Goal: Task Accomplishment & Management: Use online tool/utility

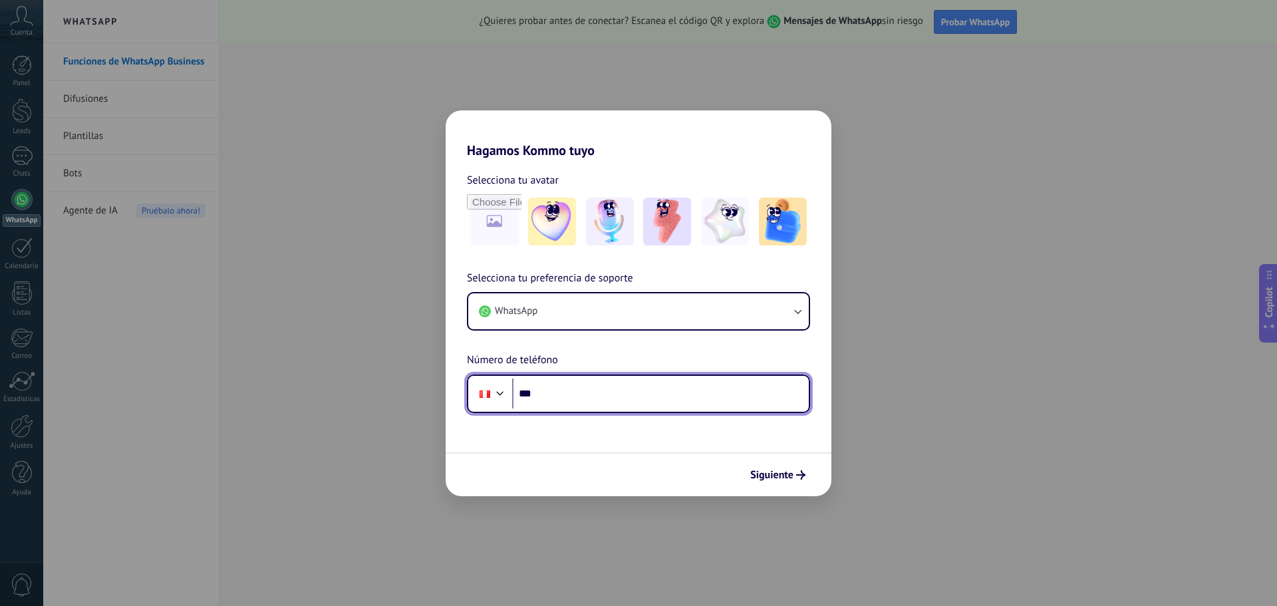
click at [597, 385] on input "***" at bounding box center [660, 393] width 297 height 31
type input "**********"
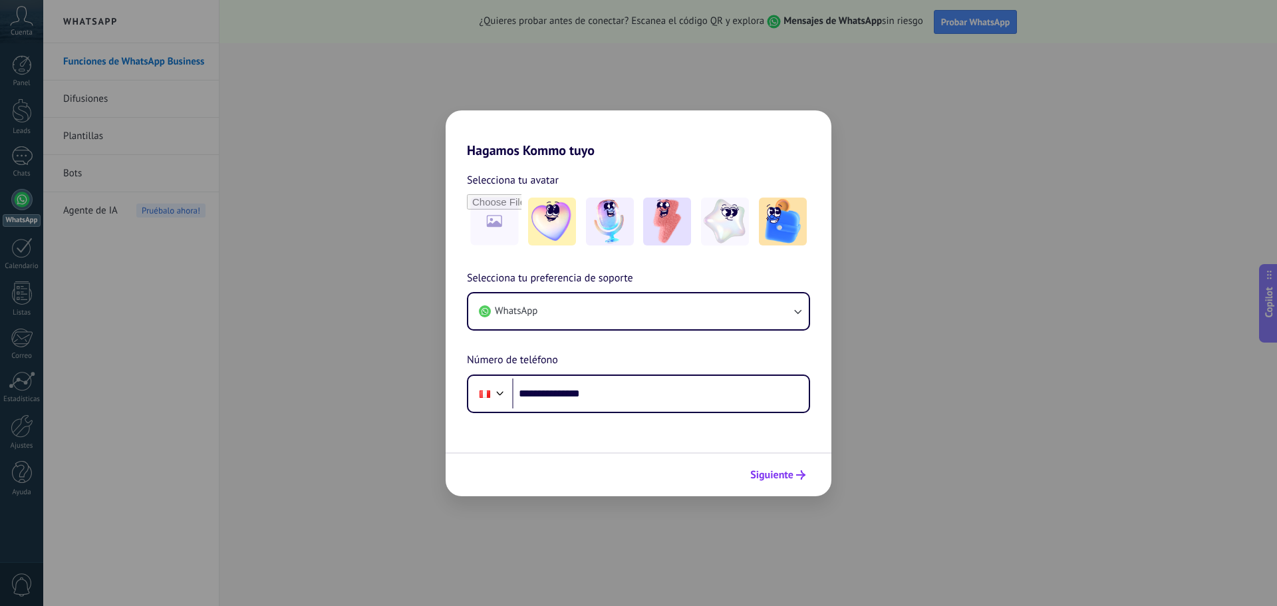
click at [758, 484] on button "Siguiente" at bounding box center [777, 475] width 67 height 23
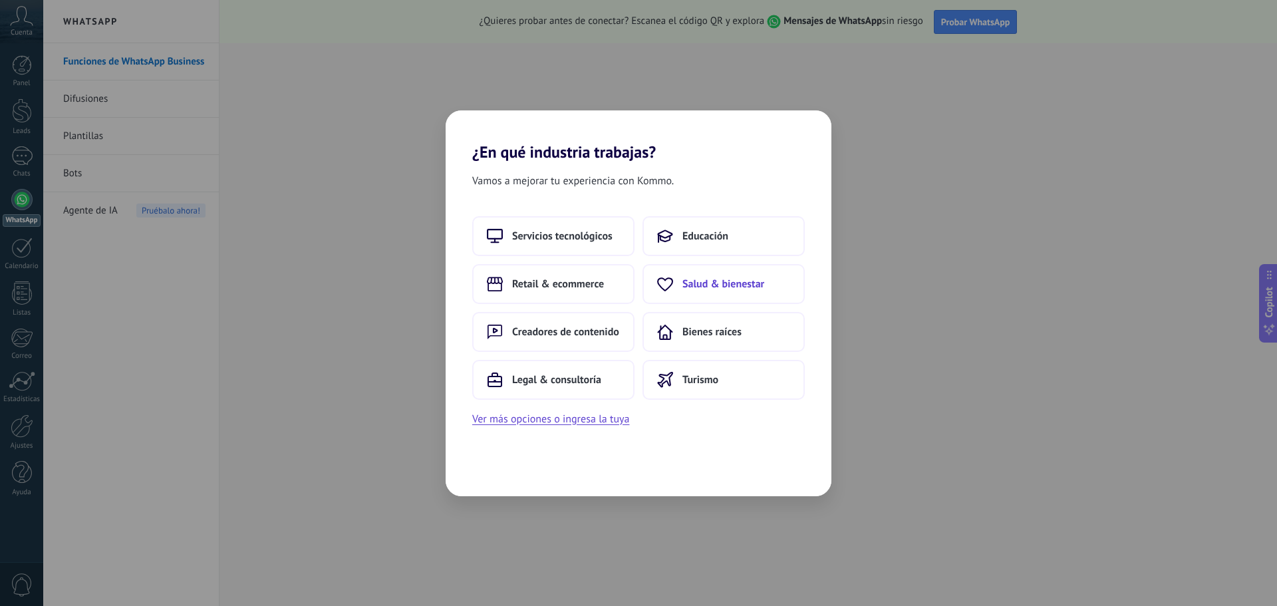
click at [706, 287] on span "Salud & bienestar" at bounding box center [723, 283] width 82 height 13
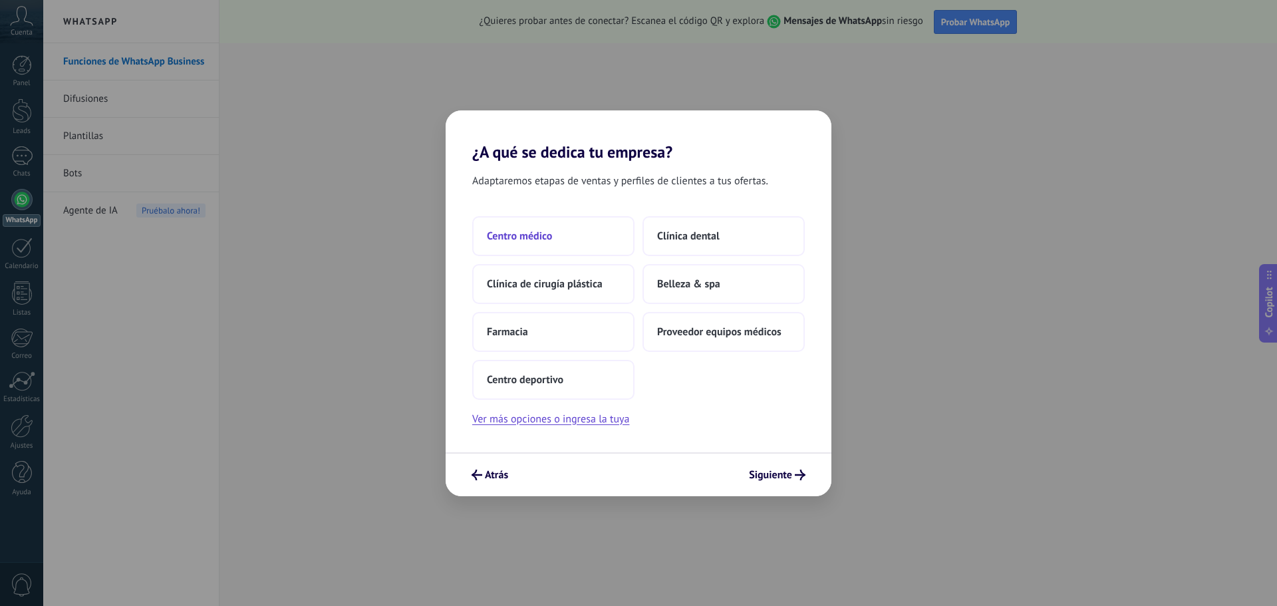
click at [553, 234] on button "Centro médico" at bounding box center [553, 236] width 162 height 40
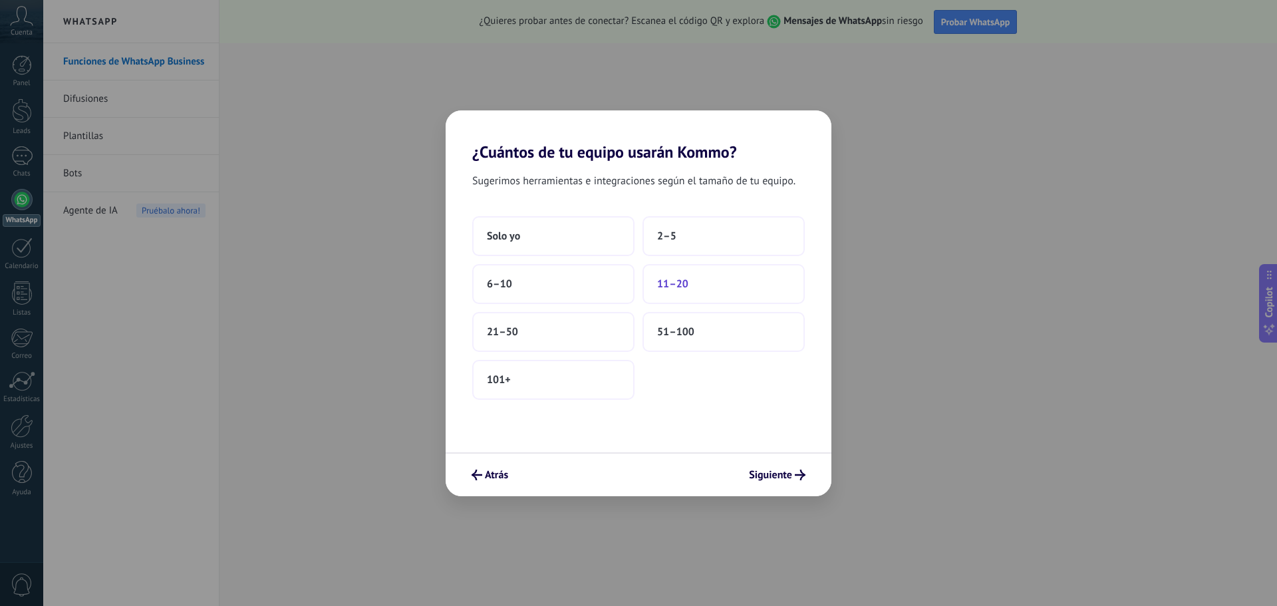
click at [671, 275] on button "11–20" at bounding box center [723, 284] width 162 height 40
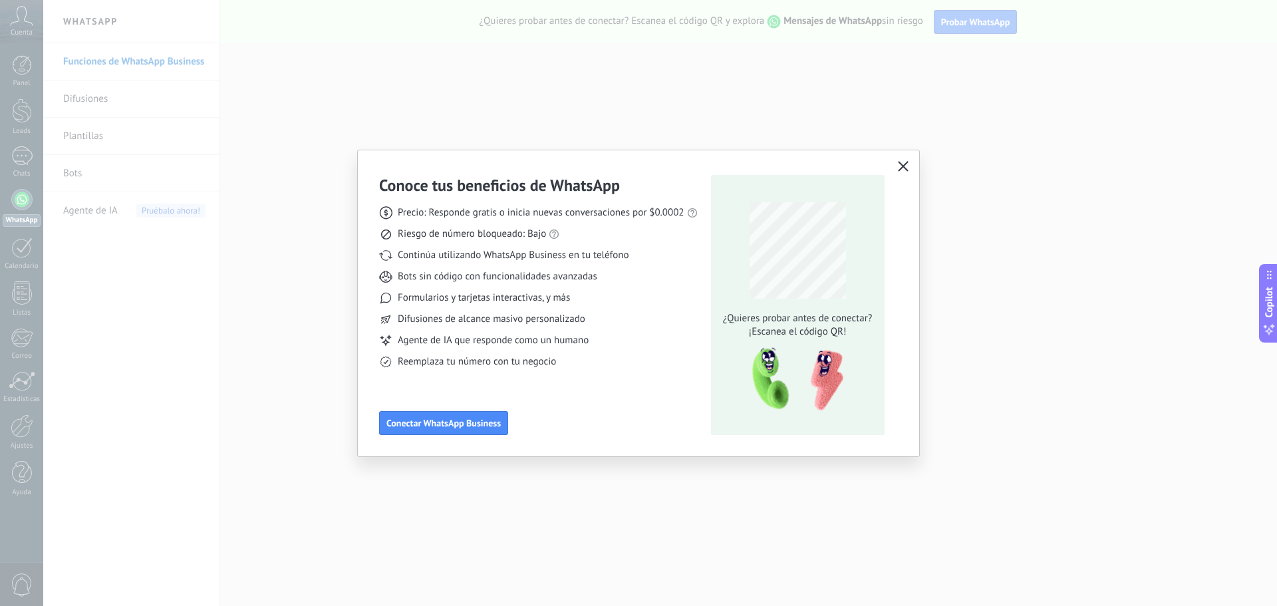
click at [908, 162] on button "button" at bounding box center [902, 167] width 17 height 19
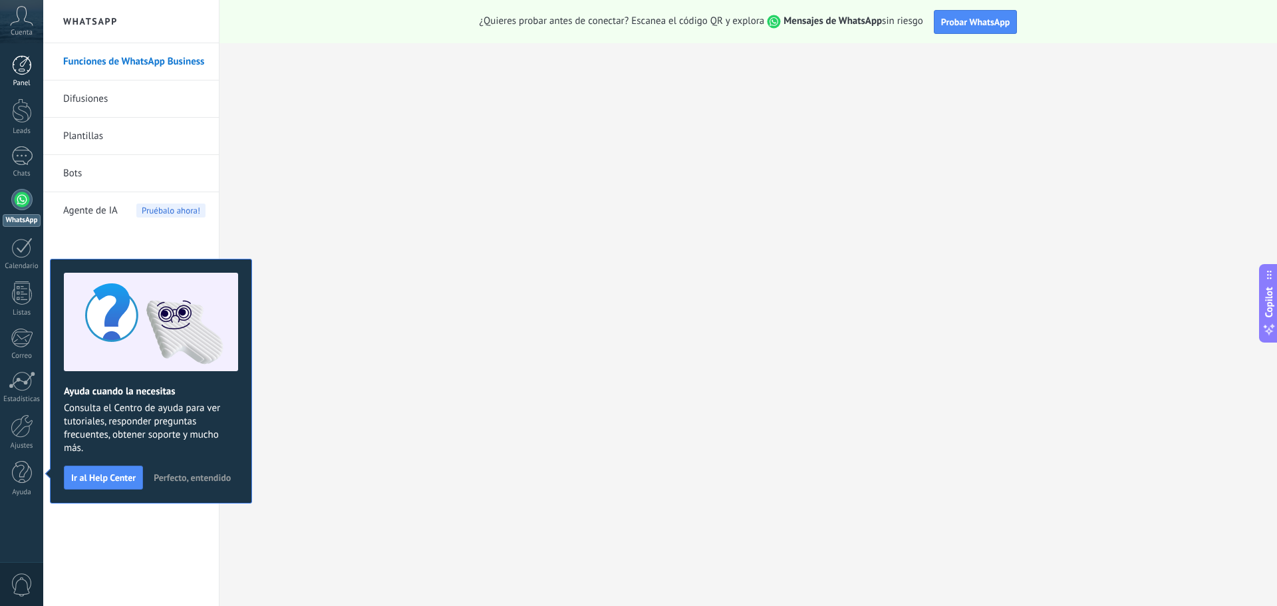
click at [25, 76] on link "Panel" at bounding box center [21, 71] width 43 height 33
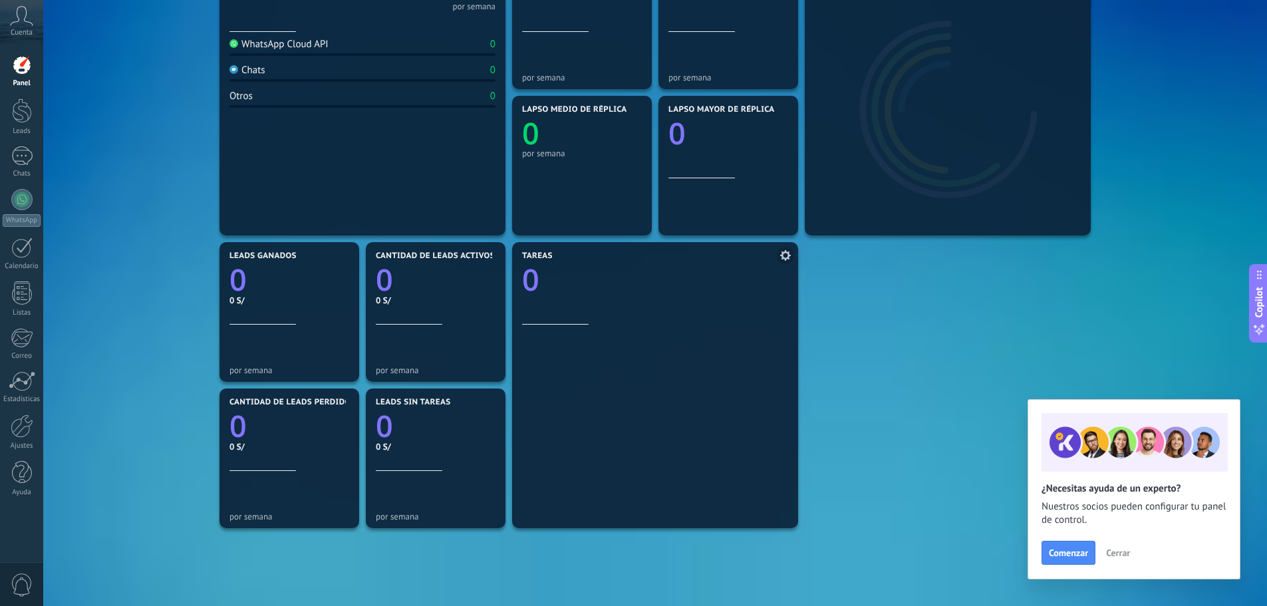
scroll to position [200, 0]
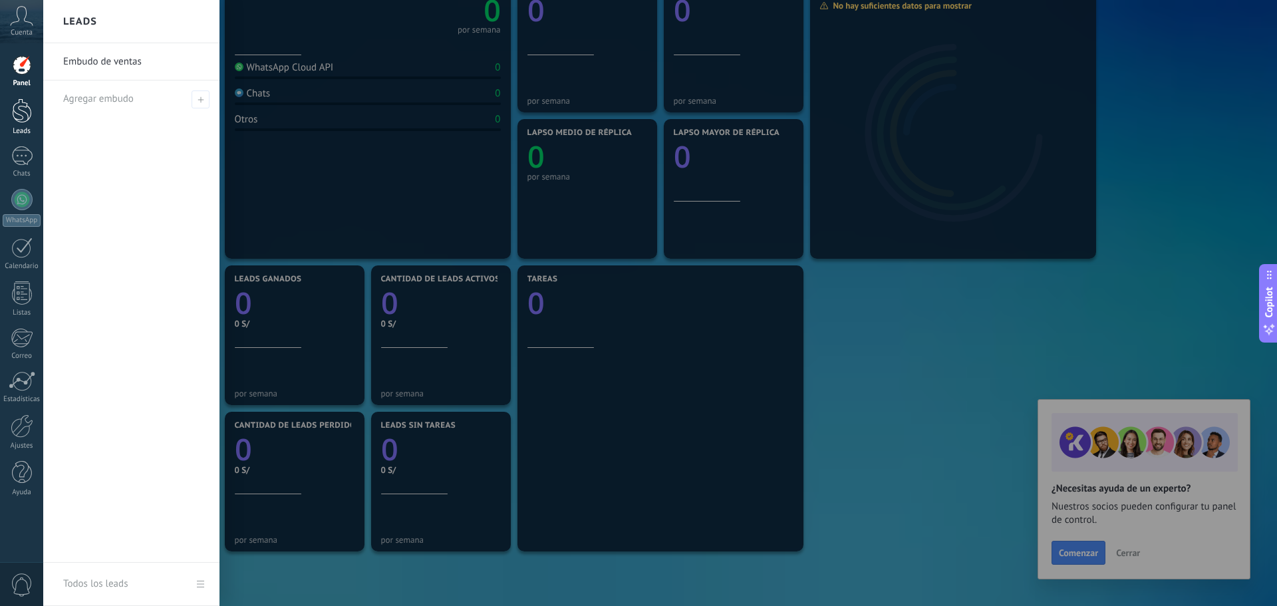
click at [21, 115] on div at bounding box center [22, 110] width 20 height 25
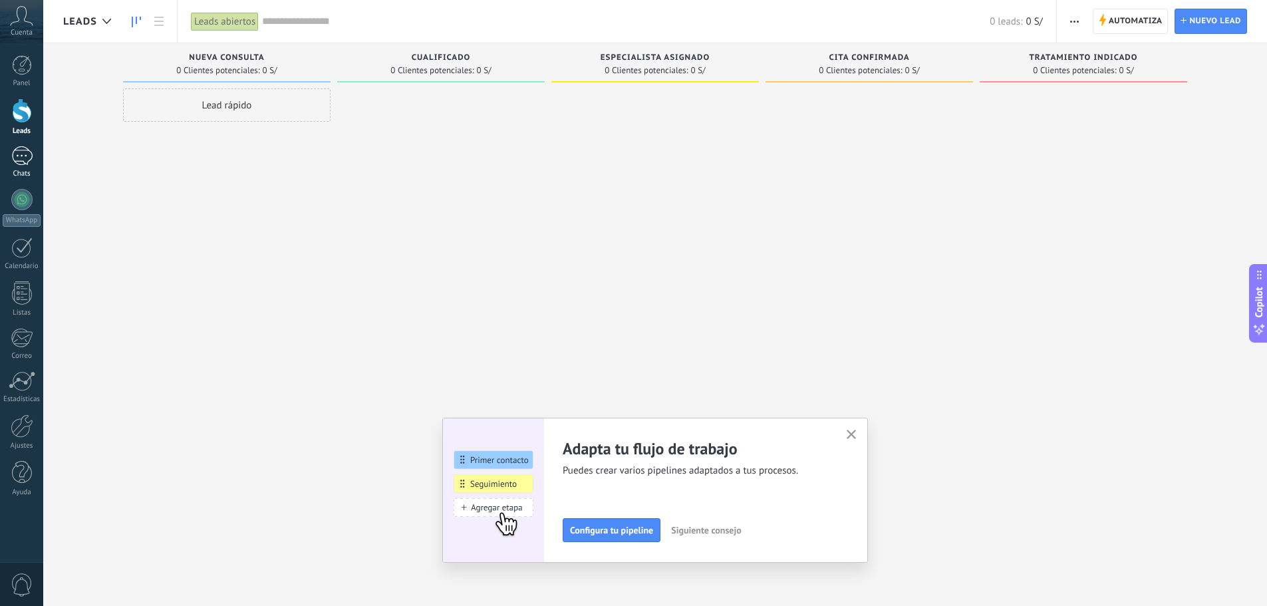
click at [15, 150] on div at bounding box center [21, 155] width 21 height 19
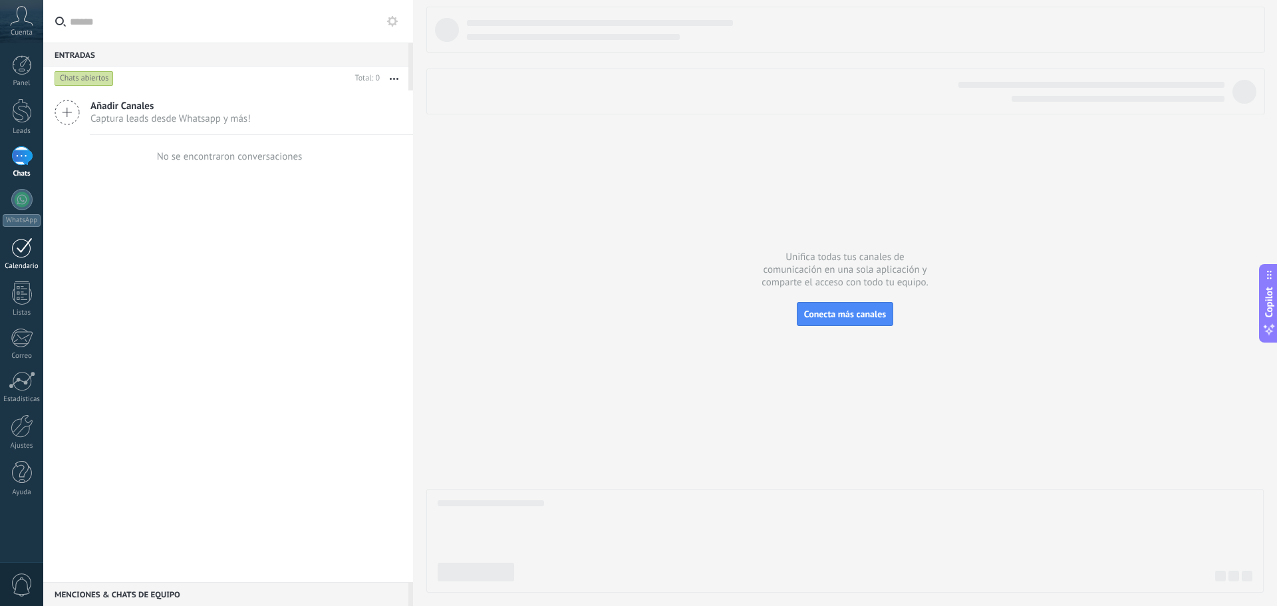
click at [27, 247] on div at bounding box center [21, 247] width 21 height 21
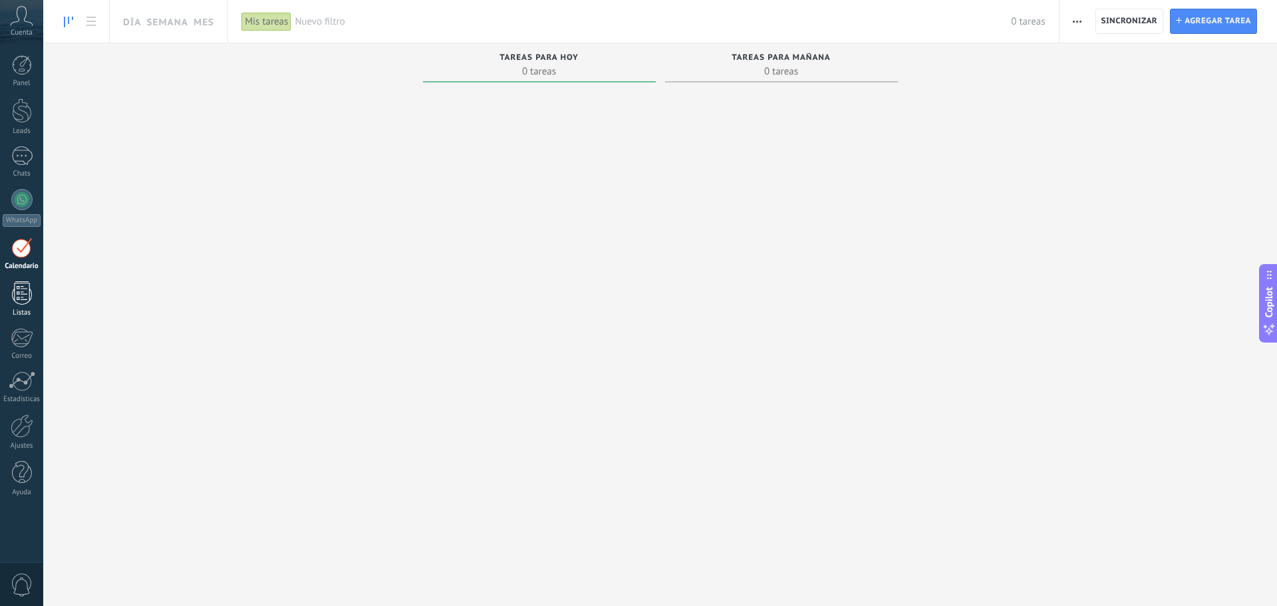
click at [16, 299] on div at bounding box center [22, 292] width 20 height 23
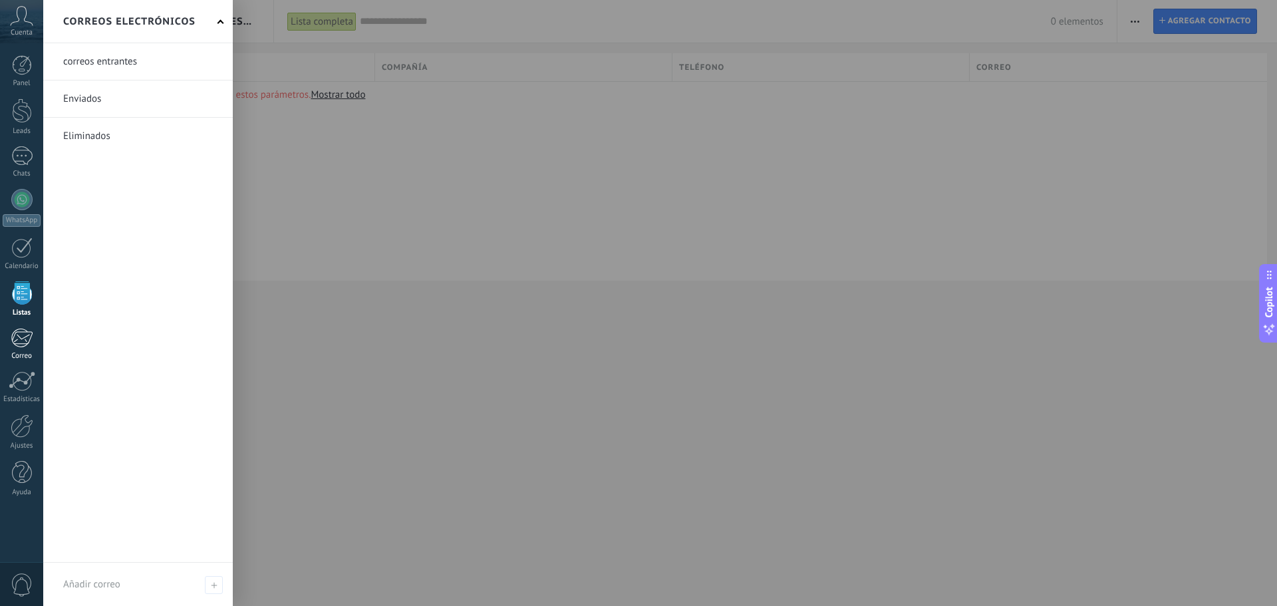
click at [19, 338] on div at bounding box center [22, 338] width 22 height 20
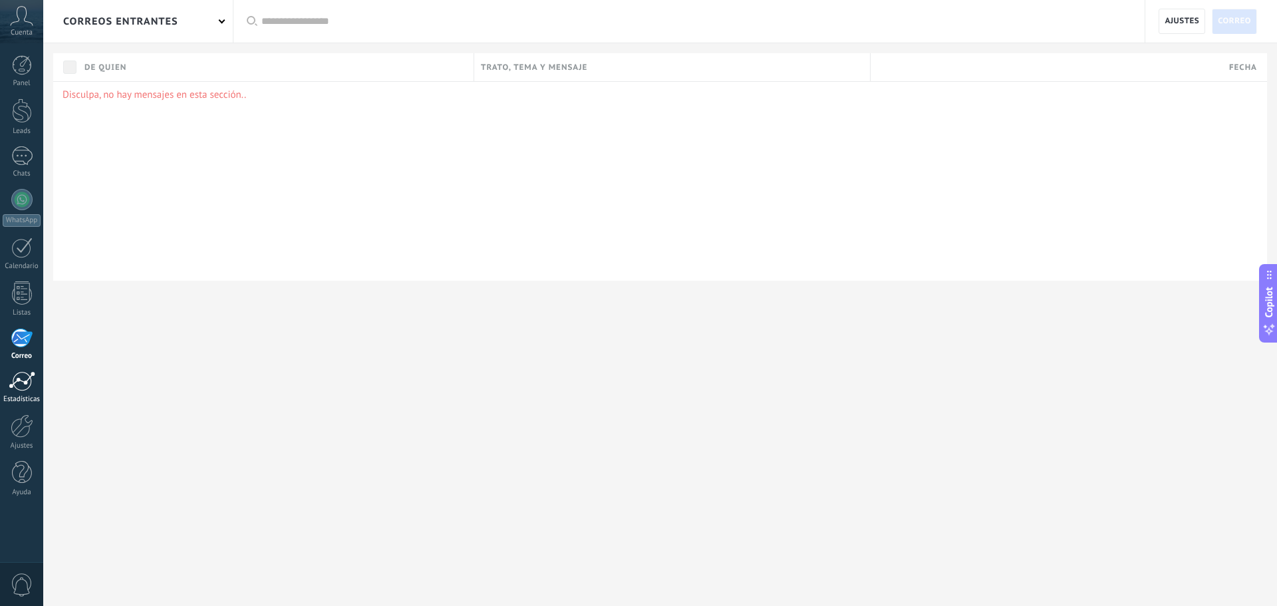
click at [25, 392] on link "Estadísticas" at bounding box center [21, 387] width 43 height 33
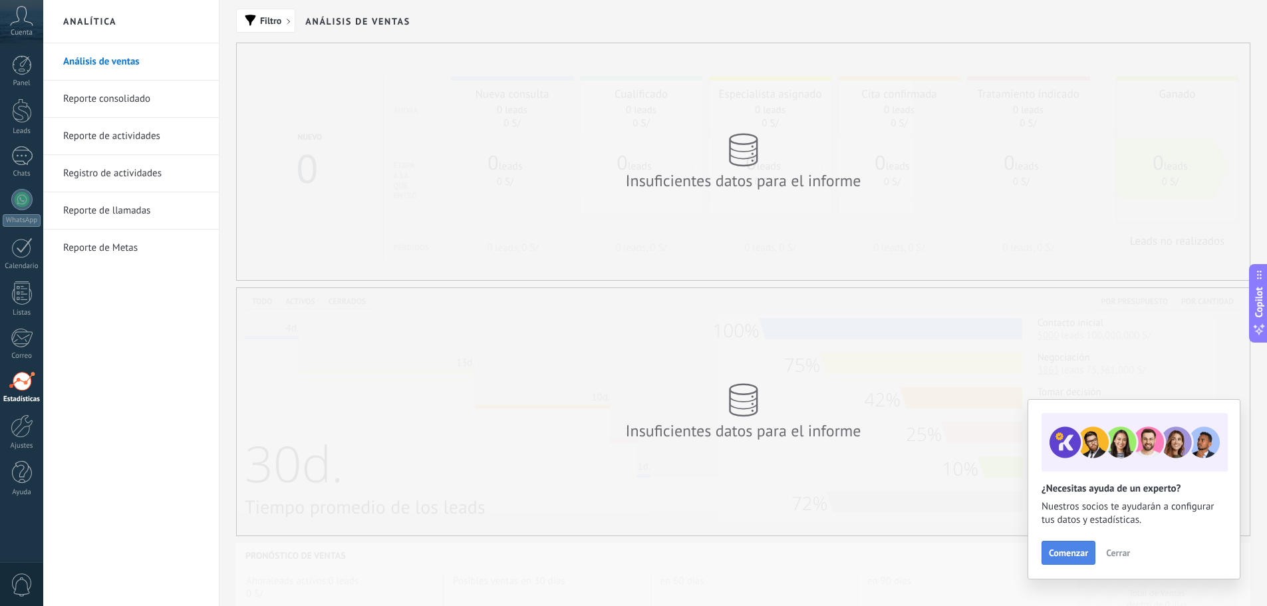
click at [1073, 556] on span "Comenzar" at bounding box center [1068, 552] width 39 height 9
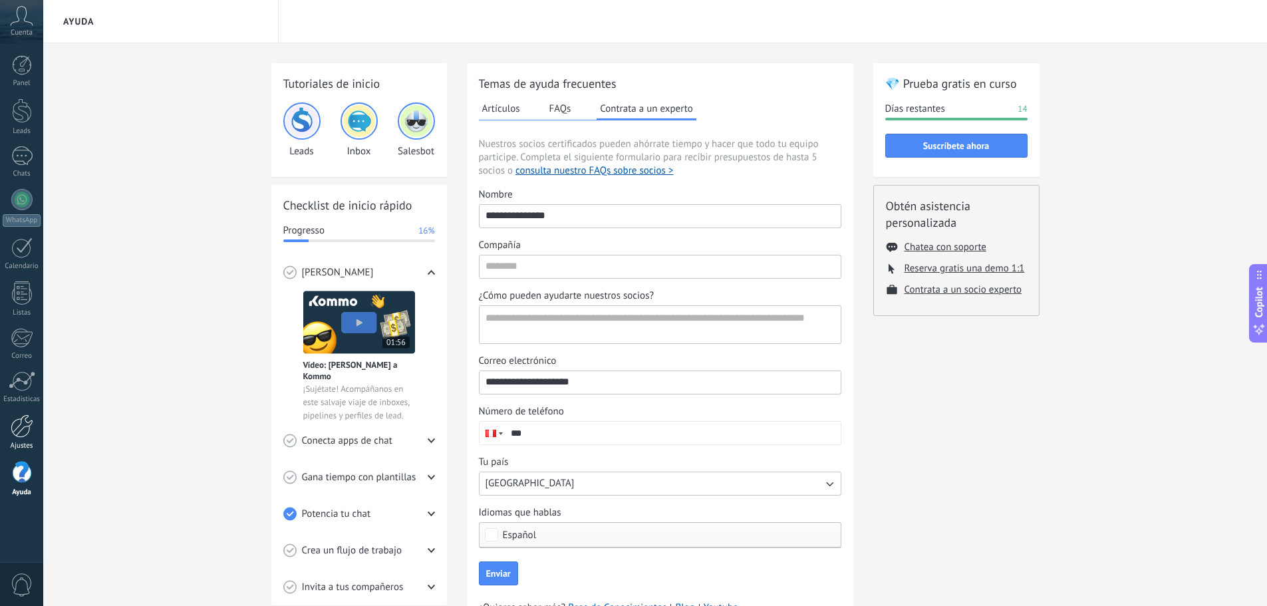
click at [11, 425] on div at bounding box center [22, 425] width 23 height 23
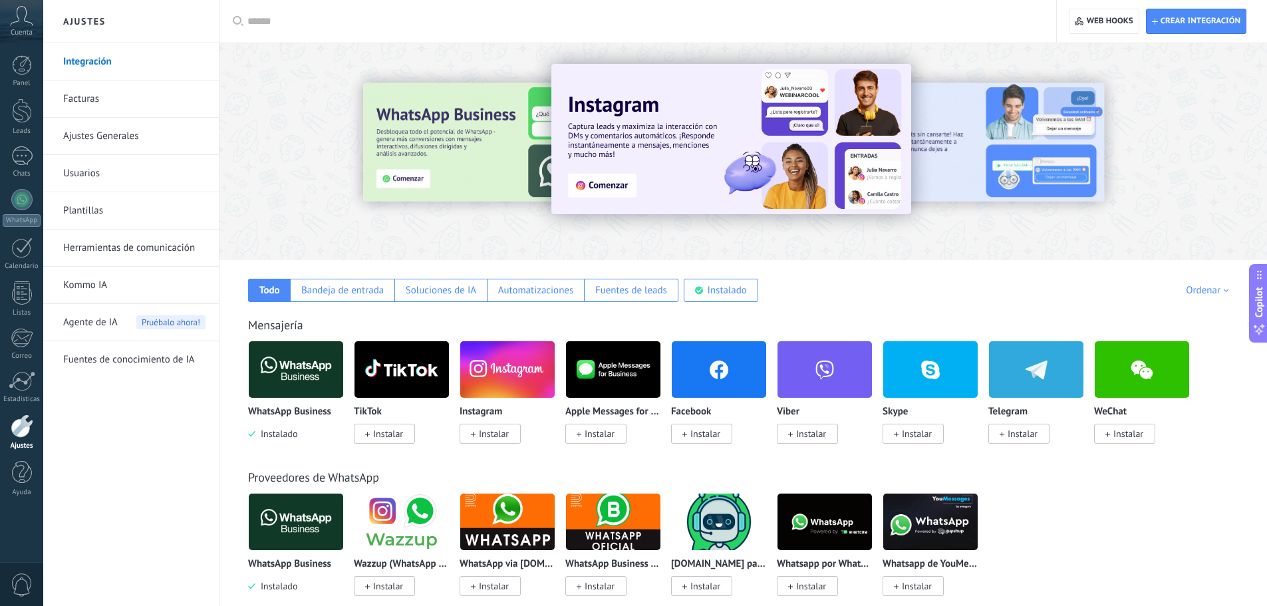
scroll to position [67, 0]
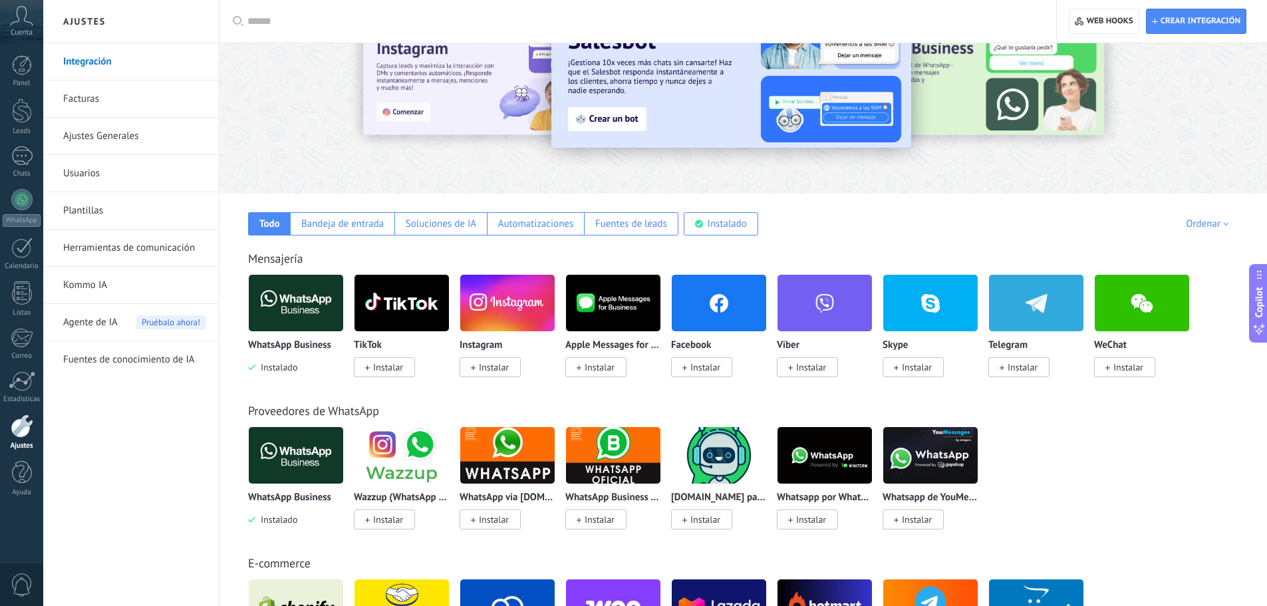
click at [17, 21] on icon at bounding box center [21, 16] width 23 height 20
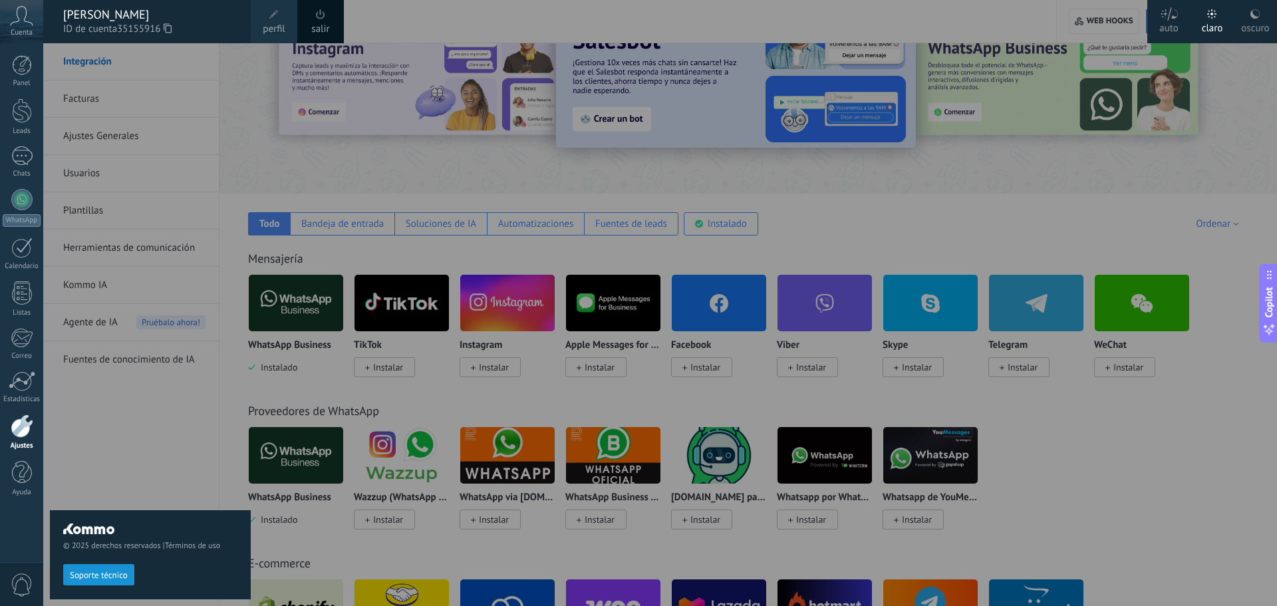
click at [327, 21] on span at bounding box center [320, 14] width 15 height 15
